Goal: Transaction & Acquisition: Download file/media

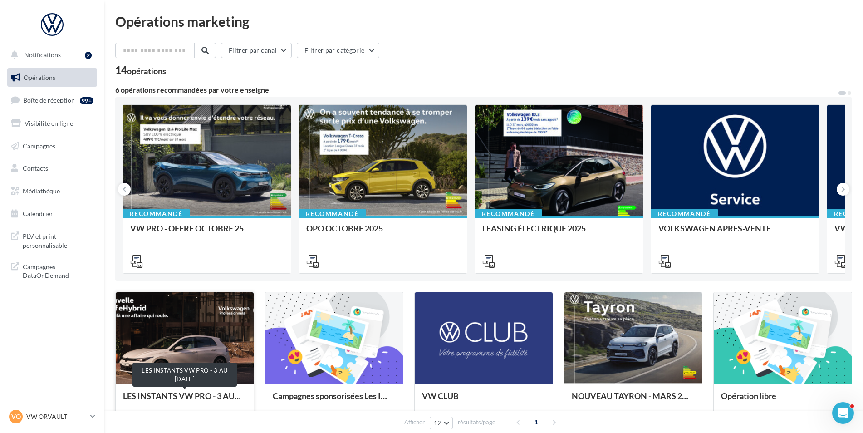
click at [186, 398] on div "LES INSTANTS VW PRO - 3 AU [DATE]" at bounding box center [184, 400] width 123 height 18
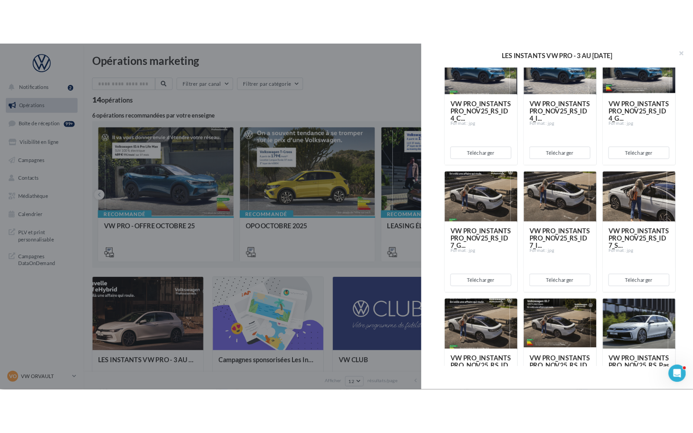
scroll to position [681, 0]
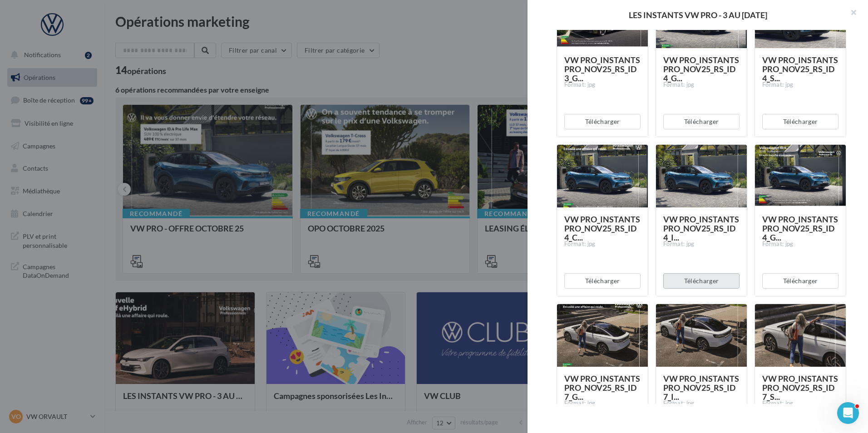
click at [690, 287] on button "Télécharger" at bounding box center [701, 280] width 76 height 15
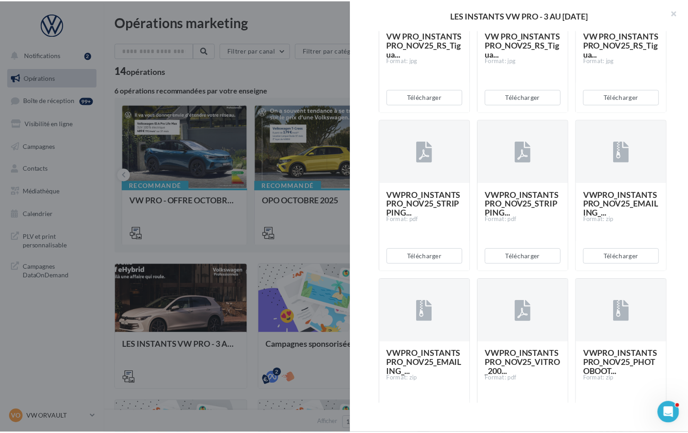
scroll to position [1703, 0]
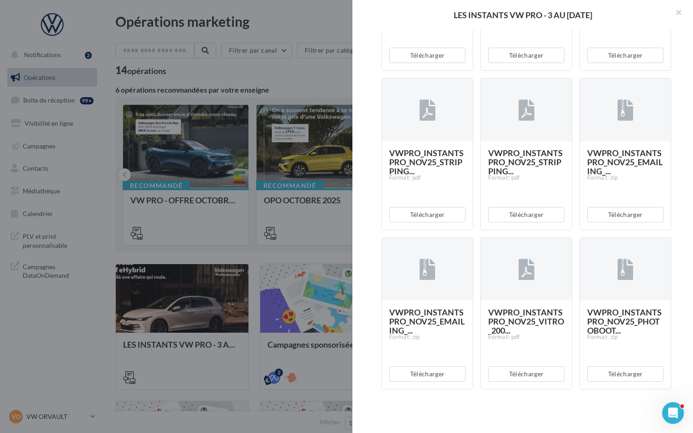
click at [210, 74] on div at bounding box center [346, 216] width 693 height 433
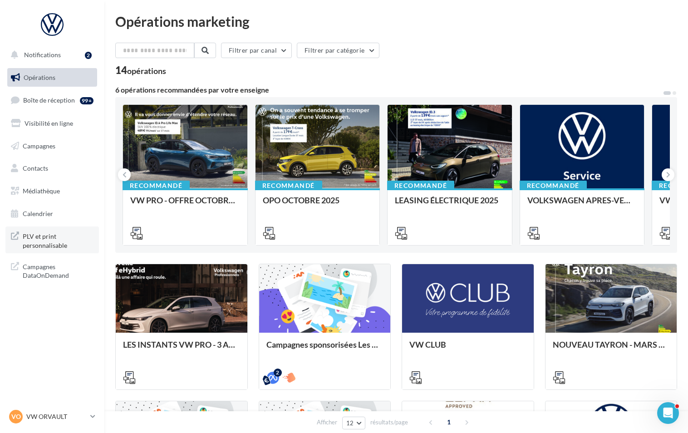
click at [47, 235] on span "PLV et print personnalisable" at bounding box center [58, 240] width 71 height 20
click at [42, 187] on span "Médiathèque" at bounding box center [41, 191] width 37 height 8
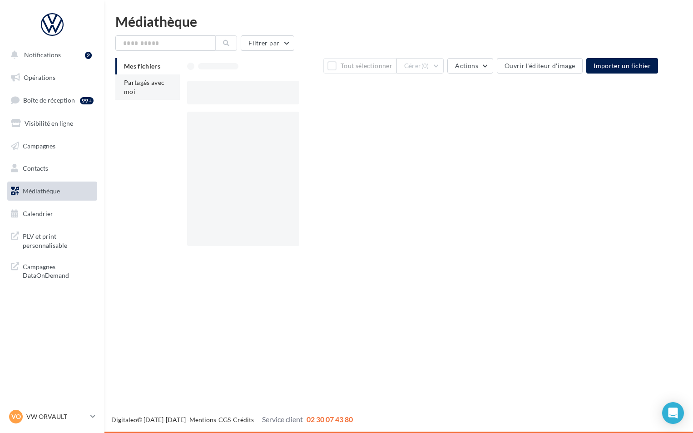
click at [153, 82] on span "Partagés avec moi" at bounding box center [144, 87] width 41 height 17
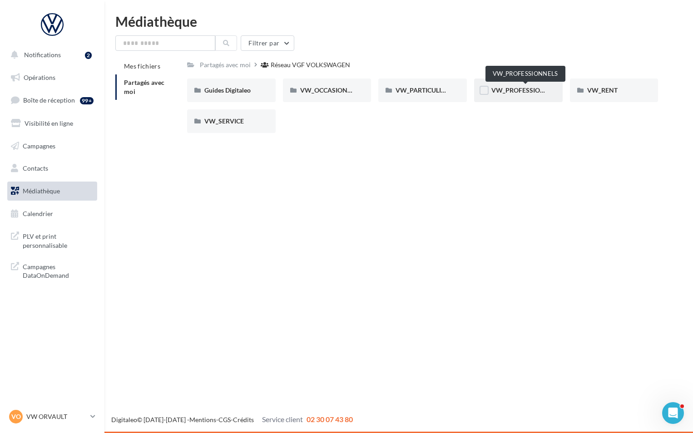
click at [501, 88] on span "VW_PROFESSIONNELS" at bounding box center [525, 90] width 69 height 8
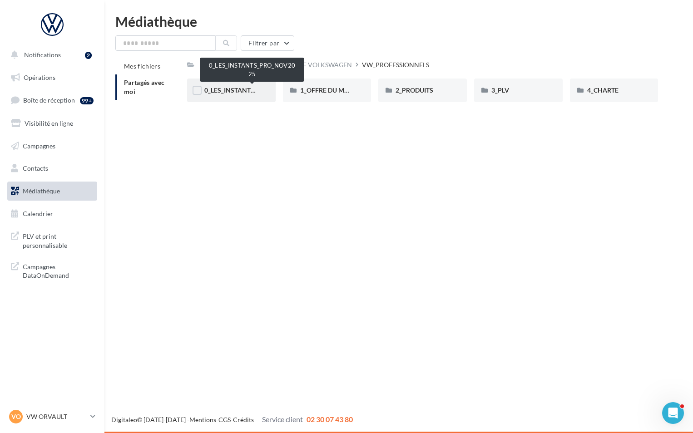
click at [230, 90] on span "0_LES_INSTANTS_PRO_NOV2025" at bounding box center [253, 90] width 98 height 8
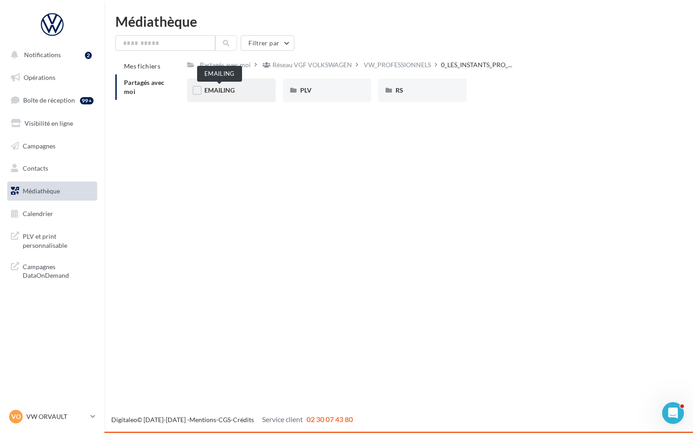
click at [220, 93] on span "EMAILING" at bounding box center [219, 90] width 30 height 8
click at [223, 90] on span "INVITATION" at bounding box center [222, 90] width 36 height 8
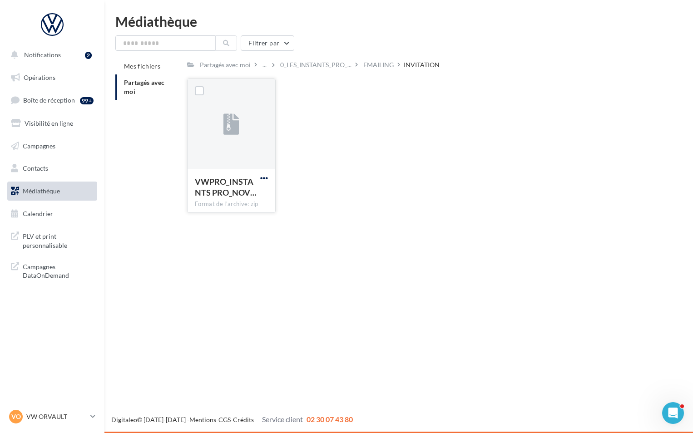
click at [261, 176] on span "button" at bounding box center [264, 178] width 8 height 8
click at [232, 198] on button "Télécharger" at bounding box center [224, 196] width 91 height 24
